Goal: Transaction & Acquisition: Purchase product/service

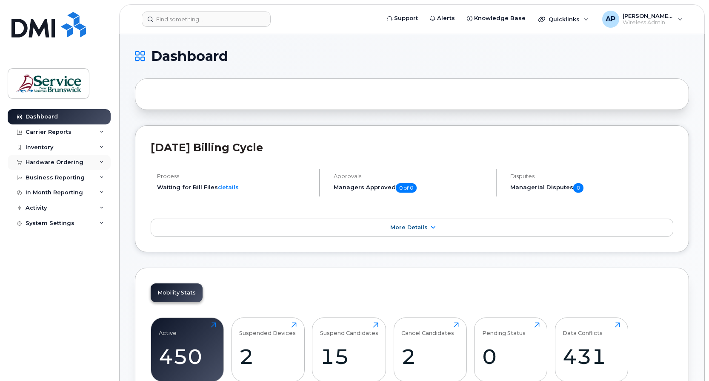
click at [69, 160] on div "Hardware Ordering" at bounding box center [55, 162] width 58 height 7
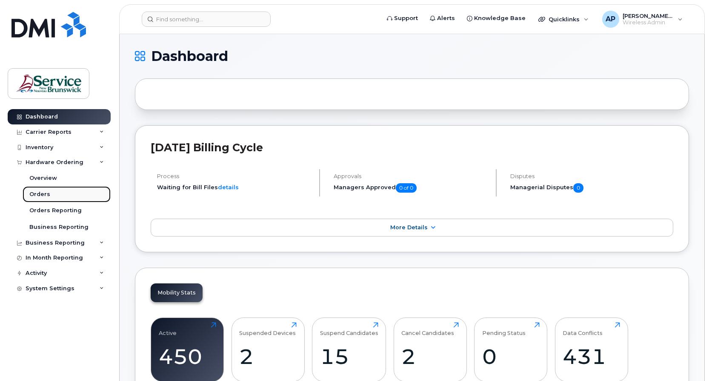
click at [55, 191] on link "Orders" at bounding box center [67, 194] width 88 height 16
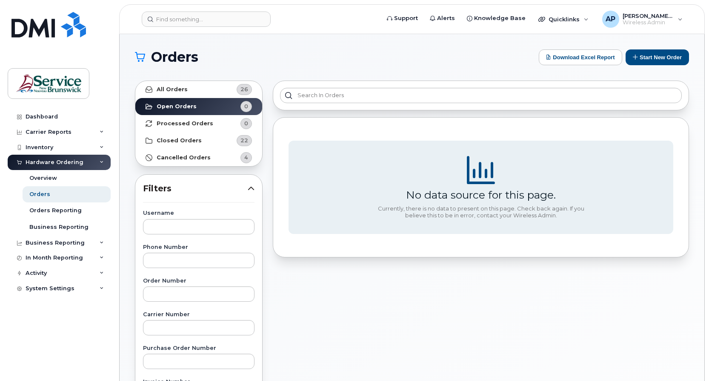
click at [44, 164] on div "Hardware Ordering" at bounding box center [55, 162] width 58 height 7
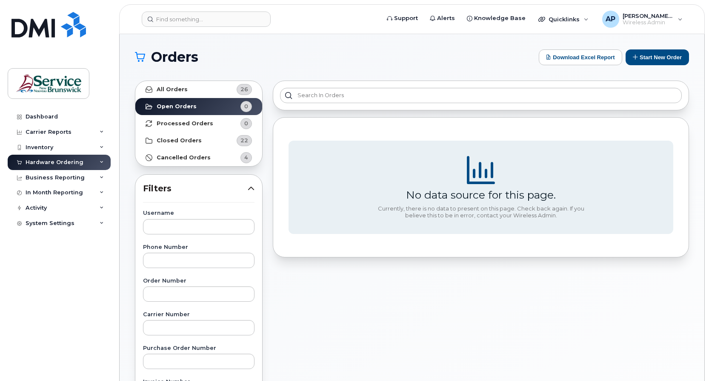
click at [44, 164] on div "Hardware Ordering" at bounding box center [55, 162] width 58 height 7
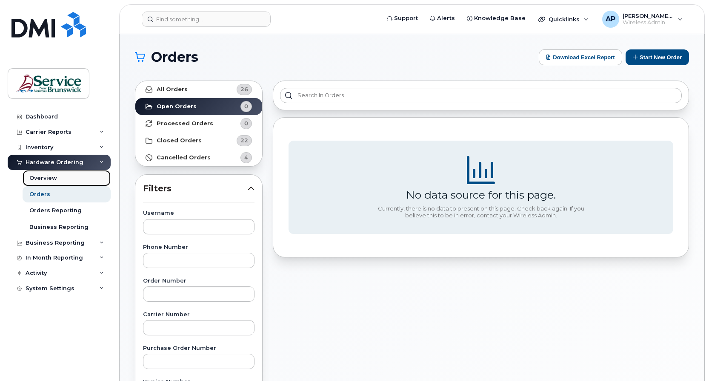
click at [46, 179] on div "Overview" at bounding box center [43, 178] width 28 height 8
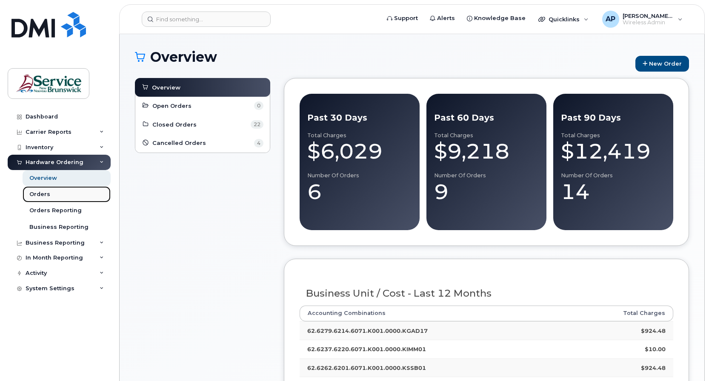
click at [45, 191] on div "Orders" at bounding box center [39, 194] width 21 height 8
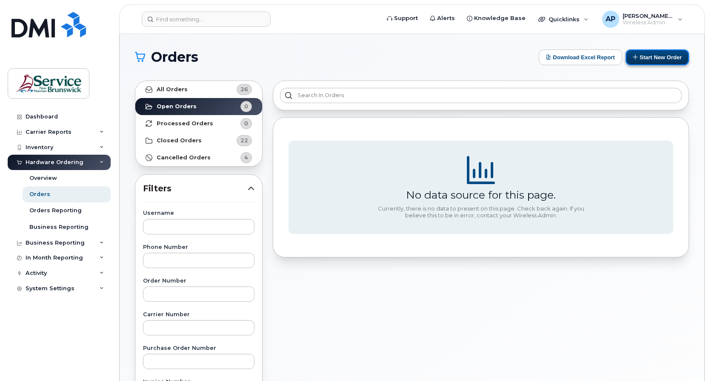
click at [667, 58] on button "Start New Order" at bounding box center [657, 57] width 63 height 16
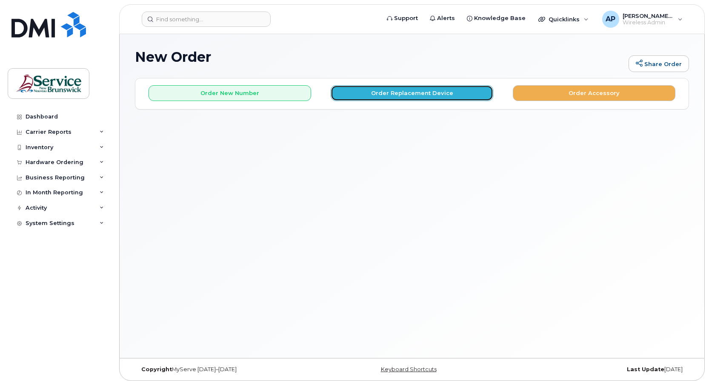
click at [419, 95] on button "Order Replacement Device" at bounding box center [412, 93] width 163 height 16
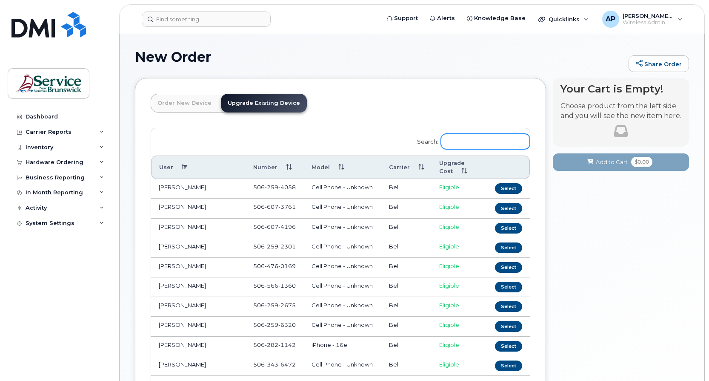
click at [462, 143] on input "Search:" at bounding box center [485, 141] width 89 height 15
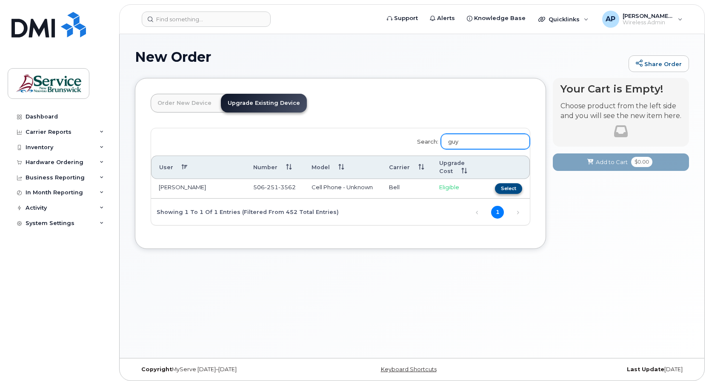
type input "guy"
click at [508, 188] on button "Select" at bounding box center [508, 188] width 27 height 11
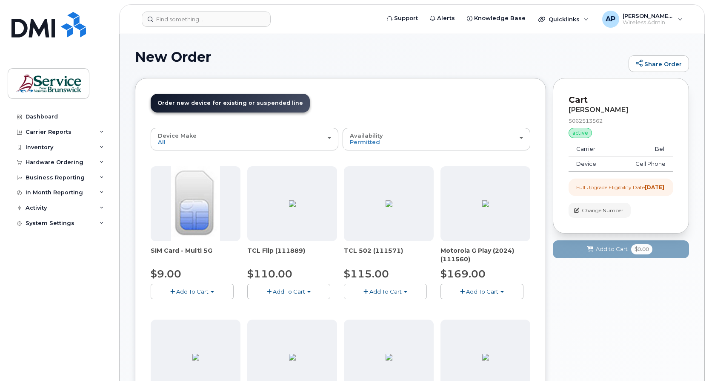
click at [206, 206] on img at bounding box center [195, 203] width 49 height 75
click at [196, 293] on span "Add To Cart" at bounding box center [192, 291] width 32 height 7
click at [200, 308] on link "$9.00 - Replacement SIM Card" at bounding box center [204, 307] width 103 height 11
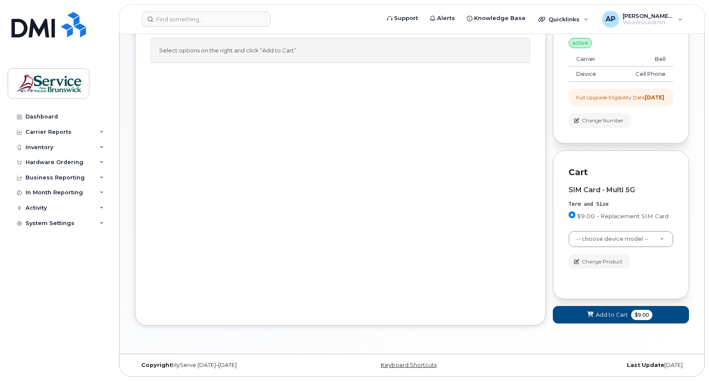
scroll to position [97, 0]
click at [659, 311] on button "Add to Cart $9.00" at bounding box center [621, 314] width 136 height 17
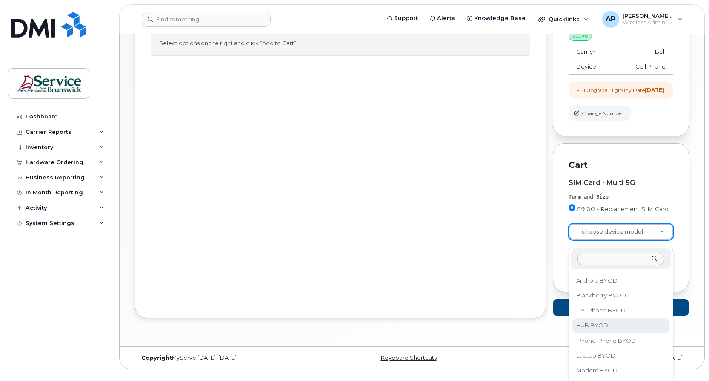
scroll to position [43, 0]
select select "2421"
